Goal: Communication & Community: Connect with others

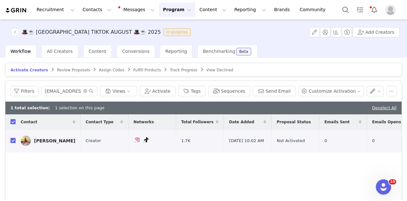
click at [369, 49] on div "Workflow All Creators Content Conversions Reporting Benchmarking Beta" at bounding box center [206, 51] width 402 height 13
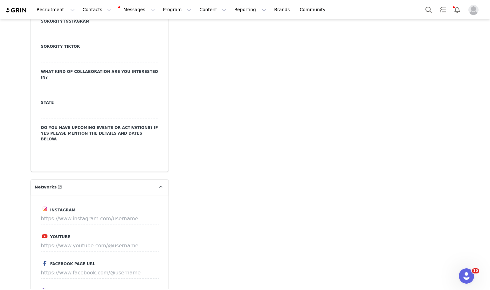
scroll to position [923, 0]
click at [97, 213] on input at bounding box center [100, 218] width 118 height 11
paste input "https://www.instagram.com/ninte.jongema/"
click at [146, 213] on button "Save" at bounding box center [146, 218] width 23 height 11
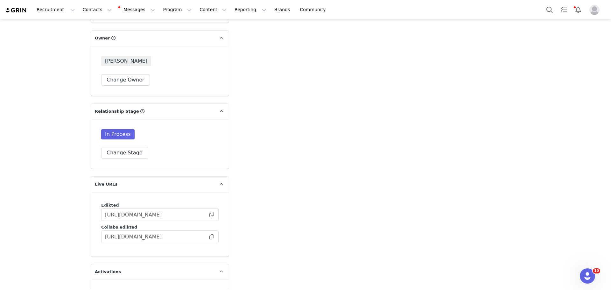
scroll to position [1521, 0]
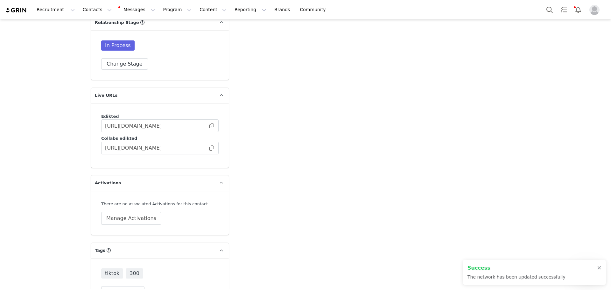
type input "https://www.instagram.com/ninte.jongema"
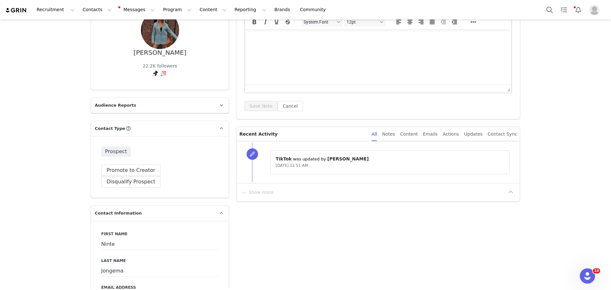
scroll to position [0, 0]
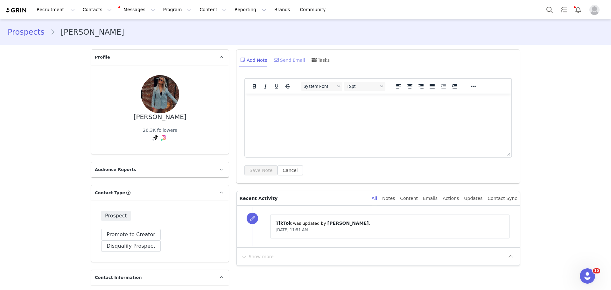
click at [287, 59] on div "Send Email" at bounding box center [288, 59] width 33 height 15
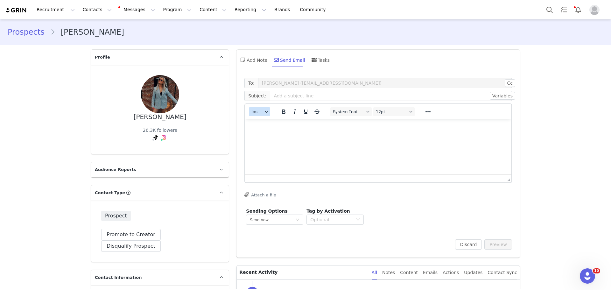
click at [257, 111] on span "Insert" at bounding box center [256, 111] width 11 height 5
click at [257, 119] on div "Insert Template" at bounding box center [280, 123] width 57 height 8
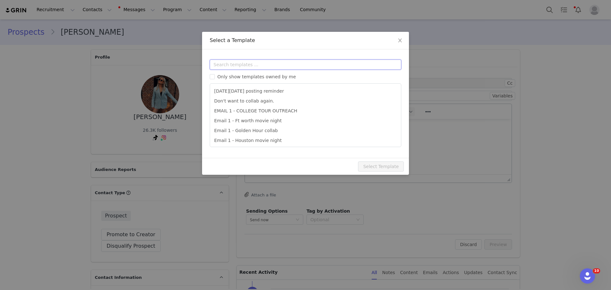
click at [271, 65] on input "text" at bounding box center [306, 65] width 192 height 10
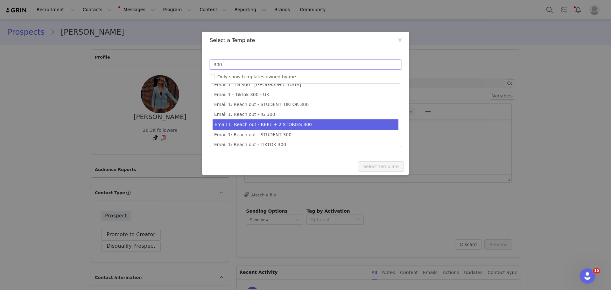
scroll to position [11, 0]
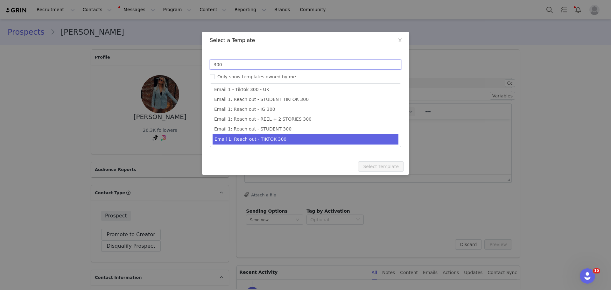
type input "300"
type input "Collab with Edikted"
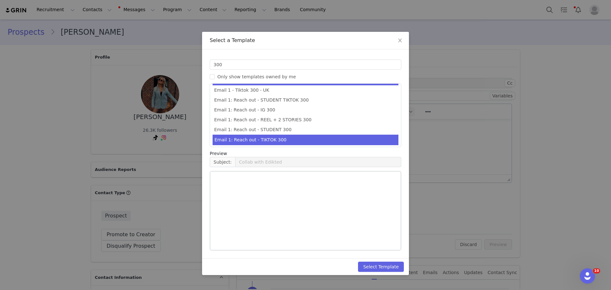
drag, startPoint x: 326, startPoint y: 143, endPoint x: 356, endPoint y: 171, distance: 41.2
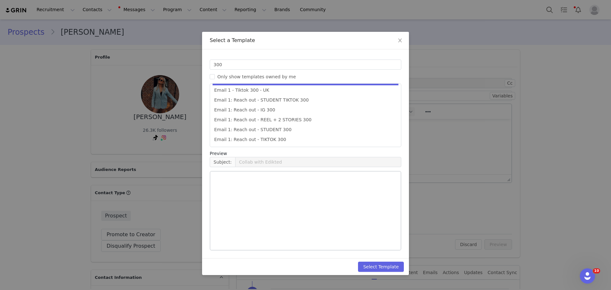
click at [325, 143] on li "Email 1: Reach out - TIKTOK 300" at bounding box center [306, 140] width 186 height 10
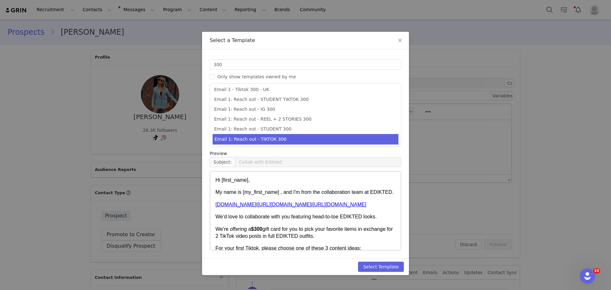
click at [387, 261] on div "Select Template" at bounding box center [305, 266] width 207 height 17
click at [388, 266] on button "Select Template" at bounding box center [381, 267] width 46 height 10
type input "Collab with Edikted"
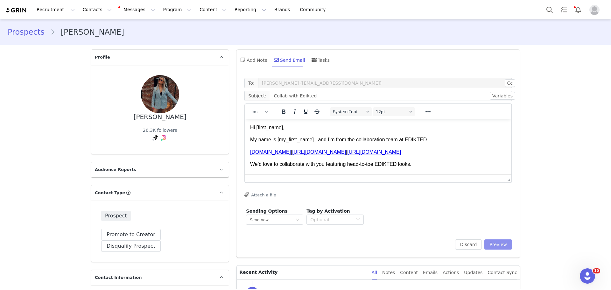
click at [490, 241] on button "Preview" at bounding box center [498, 244] width 28 height 10
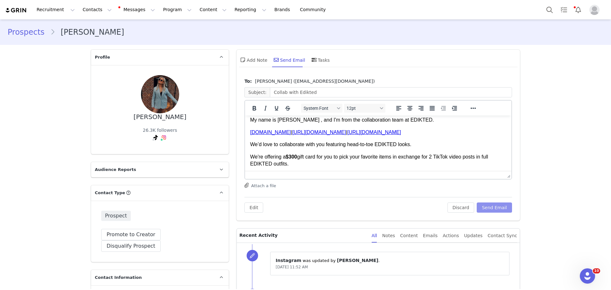
scroll to position [32, 0]
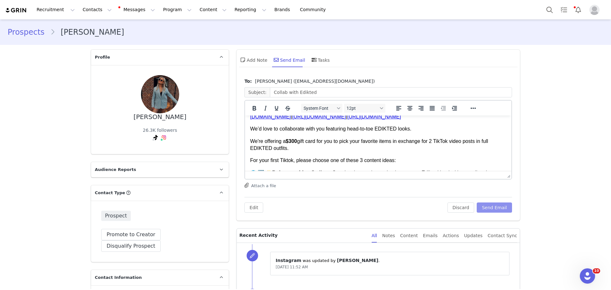
click at [490, 207] on button "Send Email" at bounding box center [494, 207] width 35 height 10
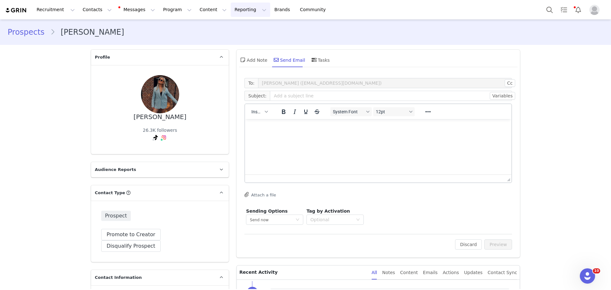
scroll to position [0, 0]
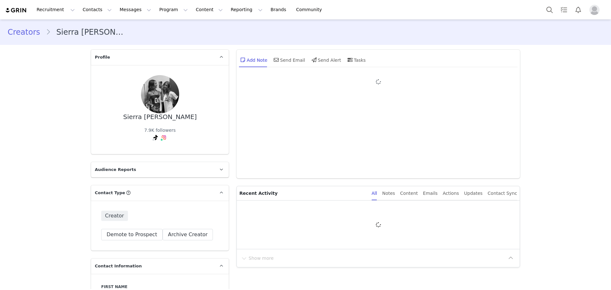
type input "+1 ([GEOGRAPHIC_DATA])"
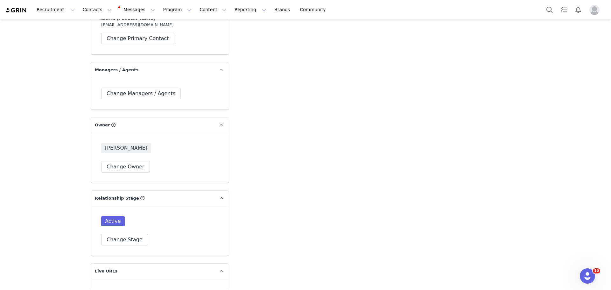
scroll to position [1305, 0]
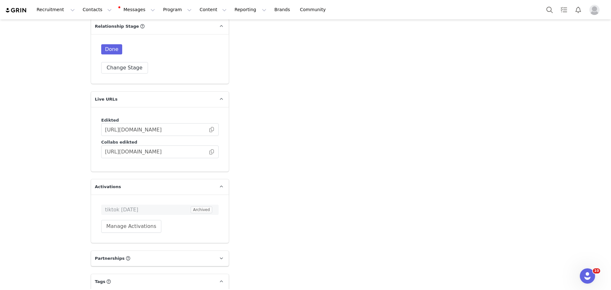
scroll to position [1623, 0]
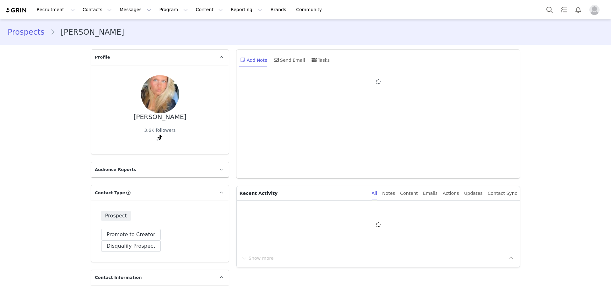
type input "+1 ([GEOGRAPHIC_DATA])"
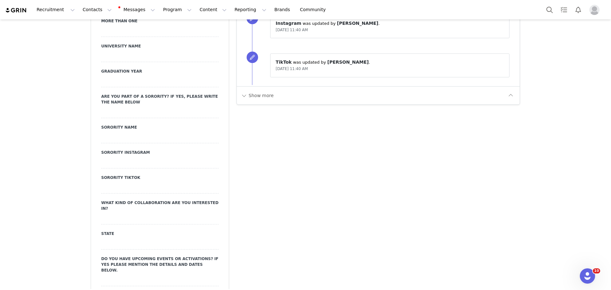
scroll to position [700, 0]
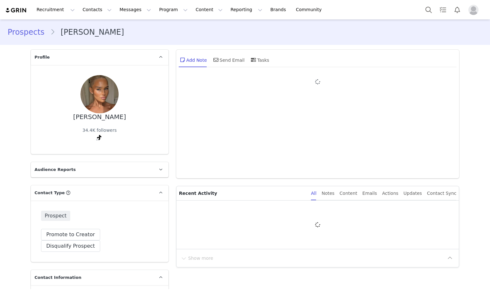
type input "+1 ([GEOGRAPHIC_DATA])"
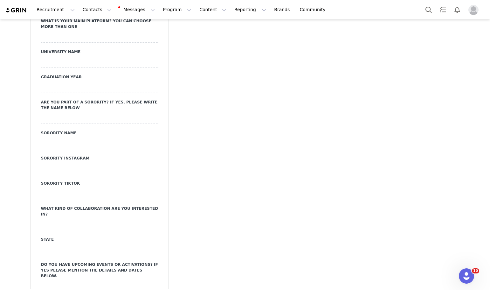
scroll to position [891, 0]
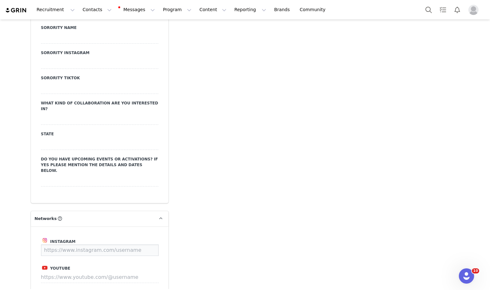
click at [102, 244] on input at bounding box center [100, 249] width 118 height 11
paste input "[URL][DOMAIN_NAME]"
click at [144, 244] on button "Save" at bounding box center [146, 249] width 23 height 11
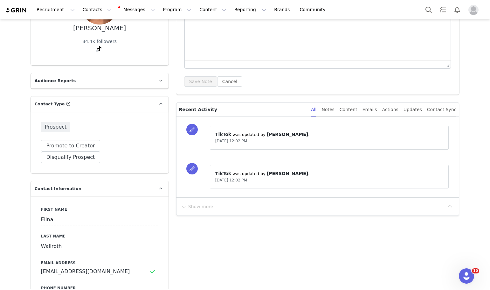
scroll to position [0, 0]
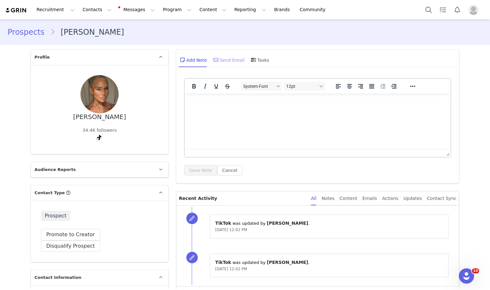
click at [220, 53] on div "Send Email" at bounding box center [228, 59] width 33 height 15
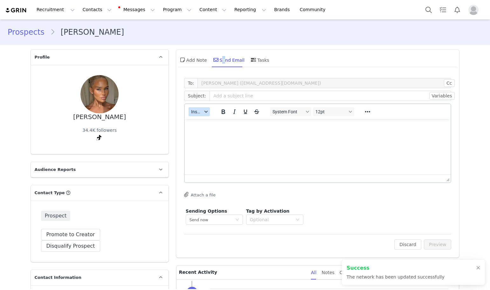
click at [196, 113] on span "Insert" at bounding box center [196, 111] width 11 height 5
type input "[URL][DOMAIN_NAME]"
click at [197, 123] on div "Insert Template" at bounding box center [220, 123] width 57 height 8
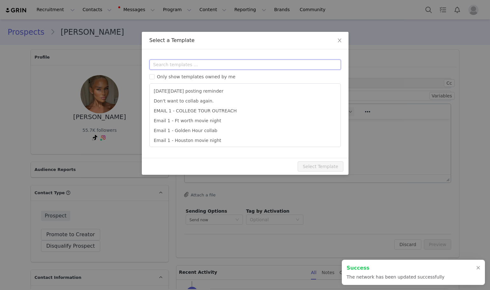
click at [208, 66] on input "text" at bounding box center [246, 65] width 192 height 10
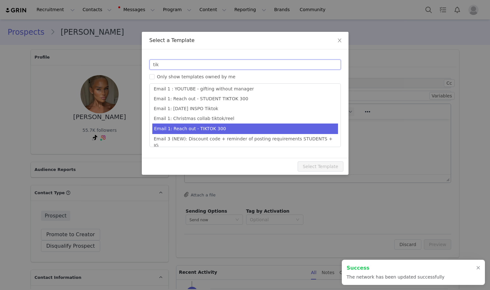
type input "tik"
type input "Collab with Edikted"
click at [252, 151] on li "Email 3 (NEW): Discount code + reminder of posting requirements TIKTOK" at bounding box center [245, 156] width 186 height 10
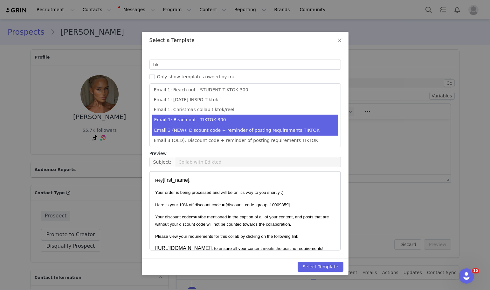
click at [281, 116] on li "Email 1: Reach out - TIKTOK 300" at bounding box center [245, 120] width 186 height 11
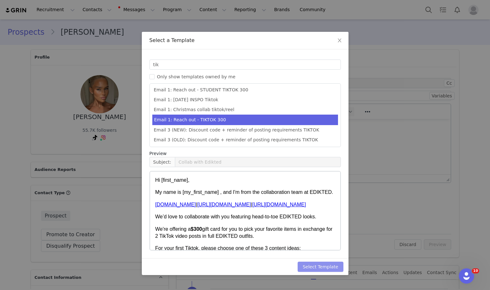
drag, startPoint x: 336, startPoint y: 269, endPoint x: 392, endPoint y: 250, distance: 58.8
click at [337, 268] on button "Select Template" at bounding box center [321, 267] width 46 height 10
type input "Collab with Edikted"
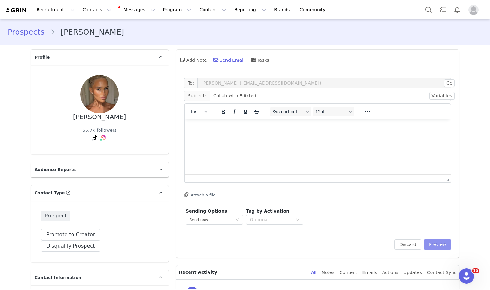
scroll to position [0, 0]
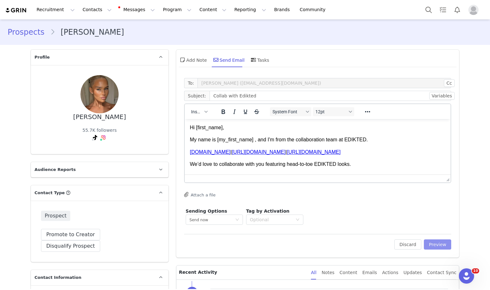
click at [440, 241] on button "Preview" at bounding box center [438, 244] width 28 height 10
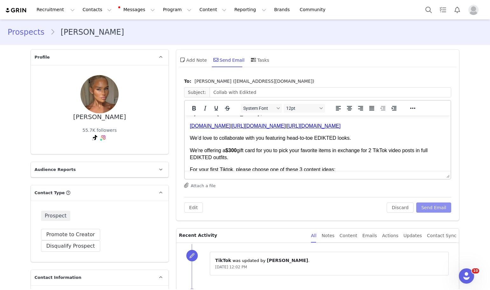
scroll to position [32, 0]
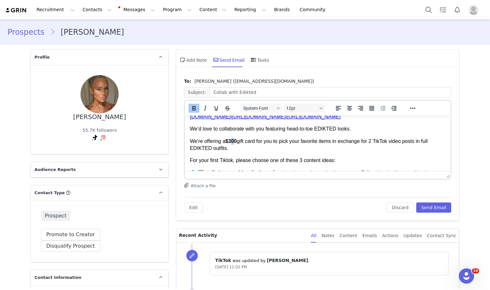
click at [233, 141] on strong "$300" at bounding box center [230, 140] width 11 height 5
click at [422, 207] on button "Send Email" at bounding box center [434, 207] width 35 height 10
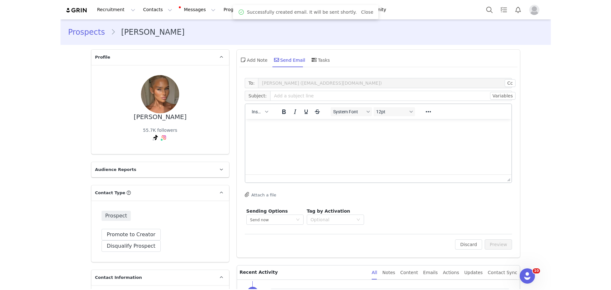
scroll to position [0, 0]
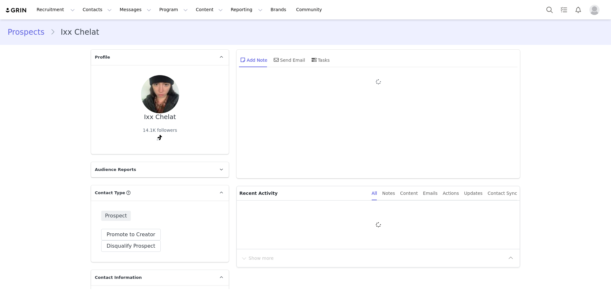
type input "+1 ([GEOGRAPHIC_DATA])"
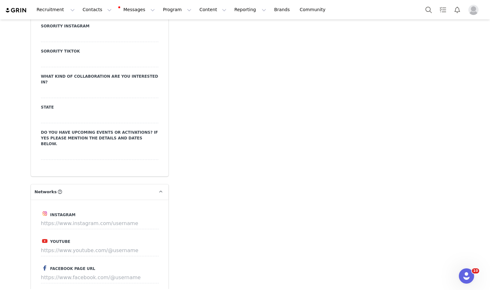
scroll to position [955, 0]
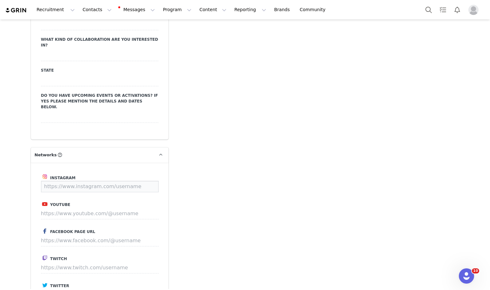
click at [104, 181] on input at bounding box center [100, 186] width 118 height 11
paste input "https://www.instagram.com/ixxpixx/"
type input "https://www.instagram.com/ixxpixx/"
drag, startPoint x: 134, startPoint y: 161, endPoint x: 148, endPoint y: 165, distance: 14.6
click at [143, 181] on button "Save" at bounding box center [146, 186] width 23 height 11
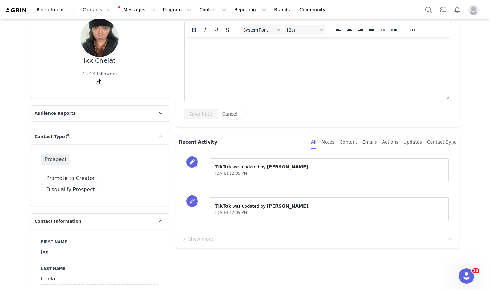
scroll to position [0, 0]
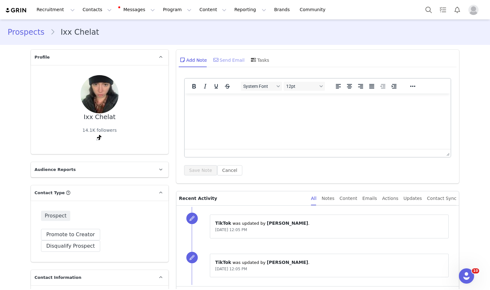
click at [219, 65] on div "Send Email" at bounding box center [228, 59] width 33 height 15
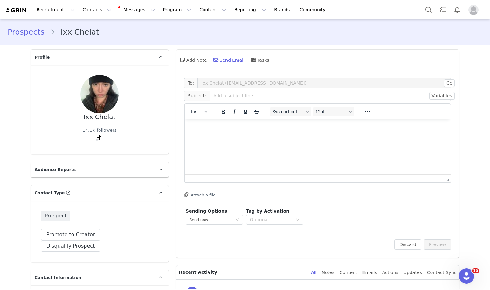
click at [202, 106] on div "Insert System Font 12pt To open the popup, press Shift+Enter To open the popup,…" at bounding box center [318, 111] width 266 height 15
drag, startPoint x: 202, startPoint y: 108, endPoint x: 203, endPoint y: 115, distance: 6.7
click at [202, 108] on button "Insert" at bounding box center [199, 111] width 21 height 9
click at [204, 120] on div "Insert Template" at bounding box center [220, 123] width 57 height 8
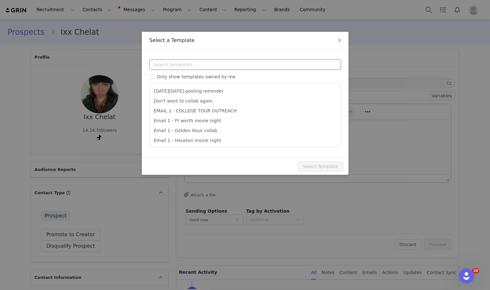
click at [213, 63] on input "text" at bounding box center [246, 65] width 192 height 10
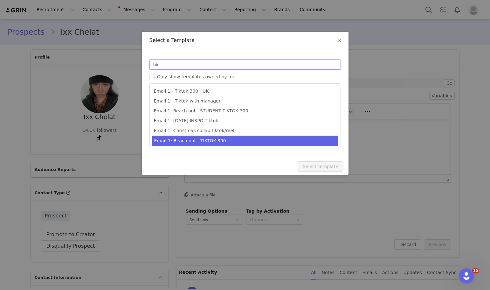
type input "tik"
type input "Collab with Edikted"
click at [270, 142] on li "Email 1: Reach out - TIKTOK 300" at bounding box center [245, 141] width 186 height 11
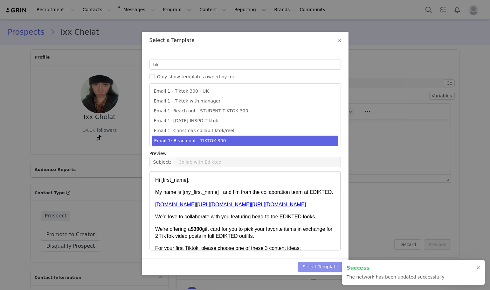
click at [326, 265] on button "Select Template" at bounding box center [321, 267] width 46 height 10
type input "Collab with Edikted"
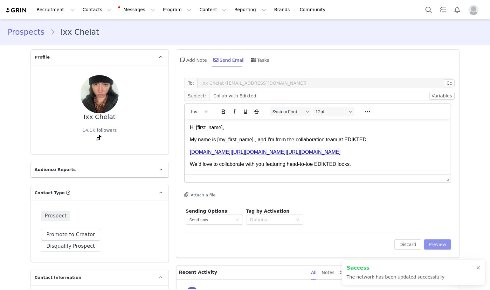
type input "https://www.instagram.com/ixxpixx"
click at [434, 245] on button "Preview" at bounding box center [438, 244] width 28 height 10
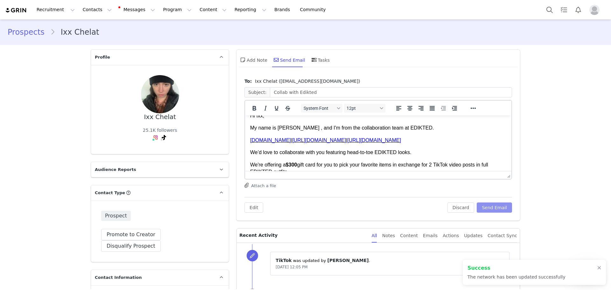
scroll to position [32, 0]
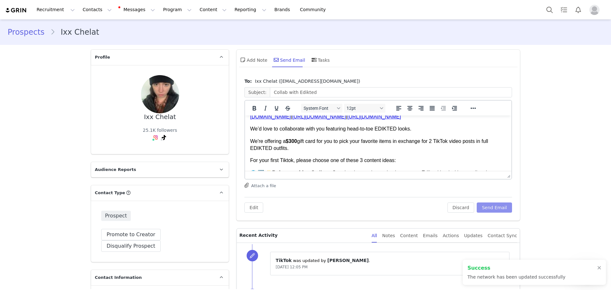
click at [490, 208] on button "Send Email" at bounding box center [494, 207] width 35 height 10
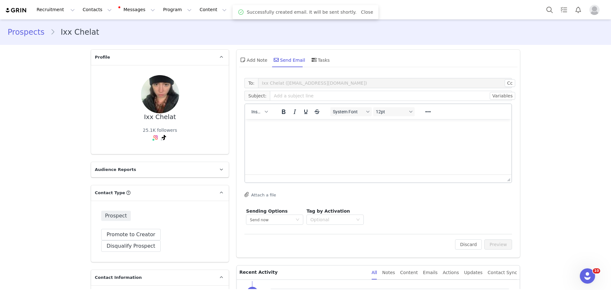
scroll to position [0, 0]
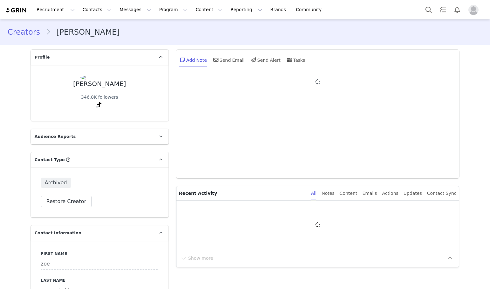
type input "+1 ([GEOGRAPHIC_DATA])"
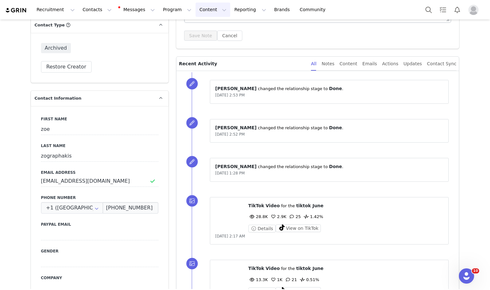
scroll to position [95, 0]
